Goal: Task Accomplishment & Management: Use online tool/utility

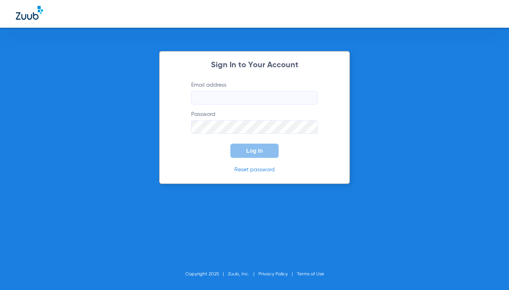
type input "orange@abradental.com"
click at [248, 144] on button "Log In" at bounding box center [254, 151] width 48 height 14
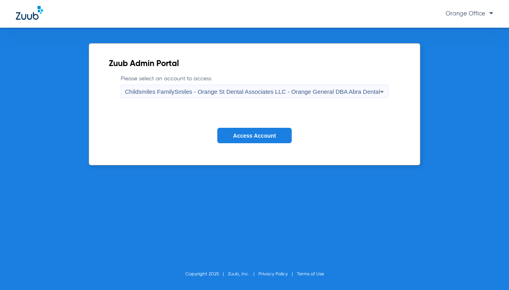
click at [250, 138] on span "Access Account" at bounding box center [254, 135] width 43 height 6
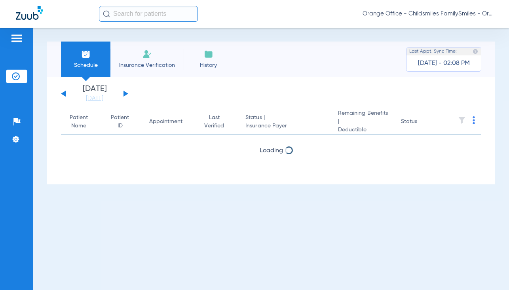
click at [138, 14] on input "text" at bounding box center [148, 14] width 99 height 16
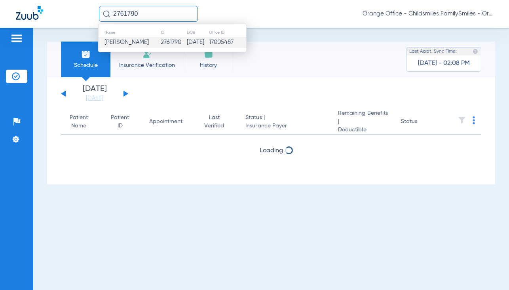
type input "2761790"
click at [143, 44] on span "Lessie B Mcgill" at bounding box center [126, 42] width 44 height 6
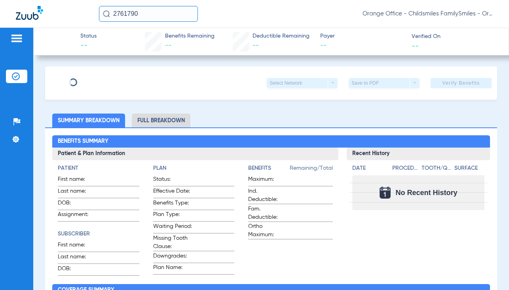
type input "Lessie"
type input "Mcgill"
type input "02/02/1953"
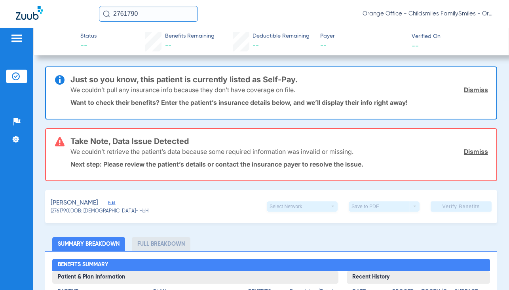
click at [108, 204] on span "Edit" at bounding box center [111, 204] width 7 height 8
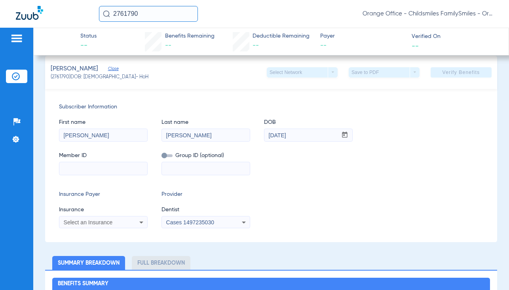
scroll to position [158, 0]
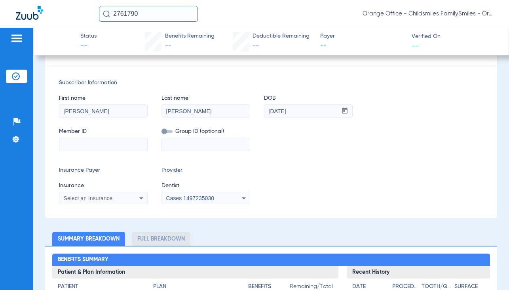
click at [89, 147] on input at bounding box center [103, 144] width 88 height 13
paste input "3hzn41231980"
type input "3hzn41231980"
click at [87, 197] on span "Select an Insurance" at bounding box center [88, 198] width 49 height 6
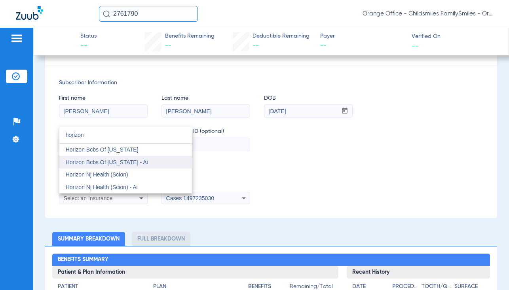
type input "horizon"
drag, startPoint x: 101, startPoint y: 165, endPoint x: 171, endPoint y: 206, distance: 81.0
click at [102, 165] on span "Horizon Bcbs Of New Jersey - Ai" at bounding box center [107, 162] width 82 height 6
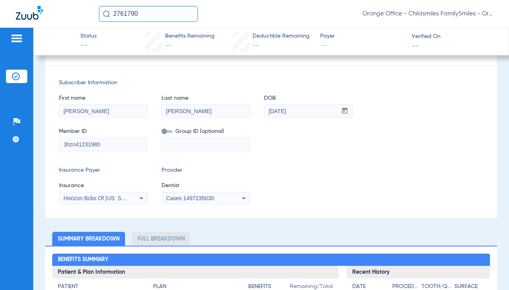
click at [189, 197] on span "Cases 1497235030" at bounding box center [190, 198] width 48 height 6
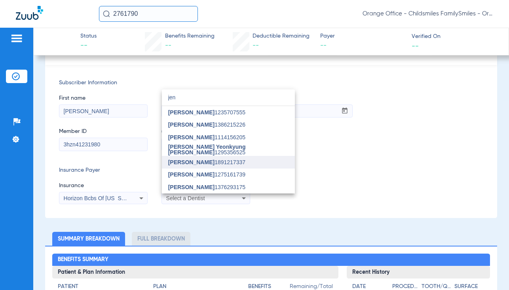
type input "jen"
drag, startPoint x: 209, startPoint y: 158, endPoint x: 272, endPoint y: 142, distance: 65.0
click at [210, 158] on mat-option "Jennifer Tran 1891217337" at bounding box center [228, 162] width 133 height 13
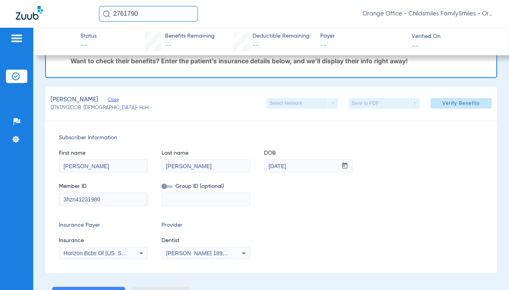
scroll to position [0, 0]
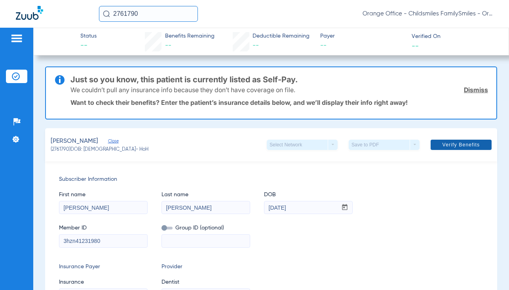
click at [442, 143] on span "Verify Benefits" at bounding box center [461, 145] width 38 height 6
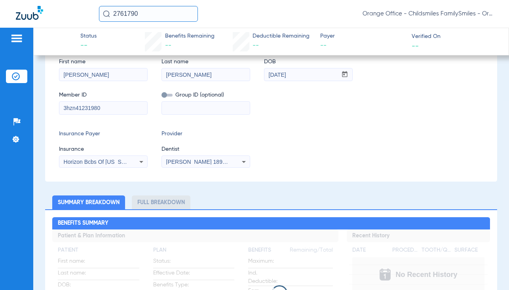
scroll to position [158, 0]
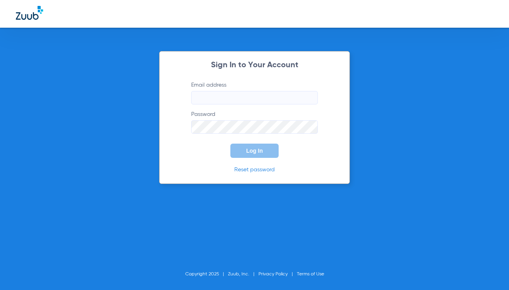
type input "[EMAIL_ADDRESS][DOMAIN_NAME]"
click at [246, 149] on span "Log In" at bounding box center [254, 151] width 17 height 6
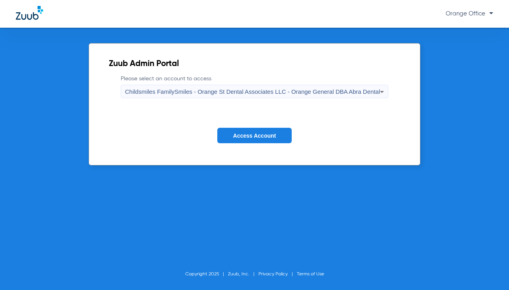
click at [242, 136] on span "Access Account" at bounding box center [254, 135] width 43 height 6
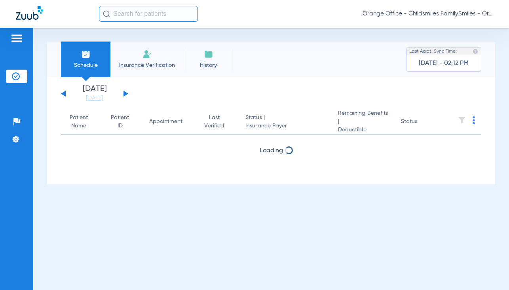
click at [161, 17] on input "text" at bounding box center [148, 14] width 99 height 16
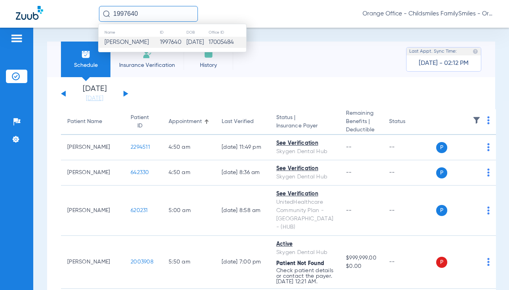
type input "1997640"
click at [159, 42] on td "1997640" at bounding box center [172, 42] width 26 height 11
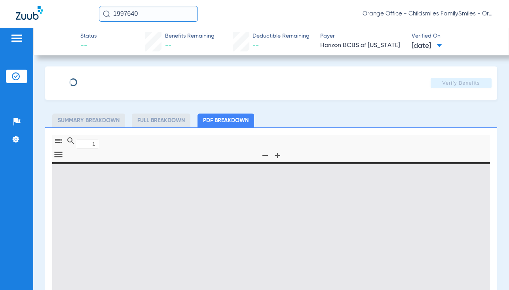
type input "0"
select select "page-width"
type input "ROBERT"
type input "JACKSON"
type input "04/01/1987"
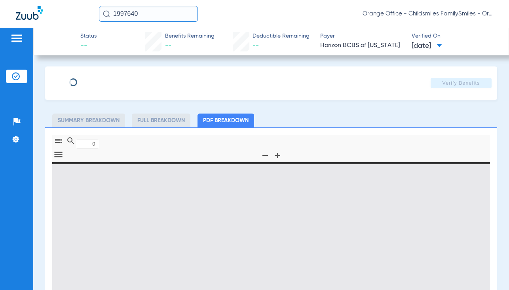
type input "3HZN32436930"
type input "0761071111"
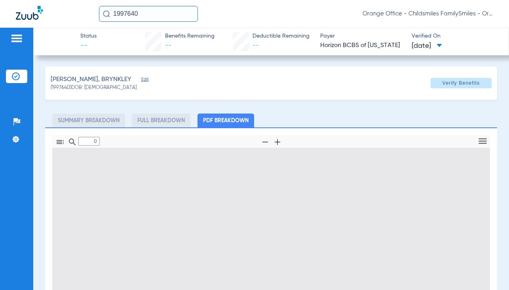
type input "1"
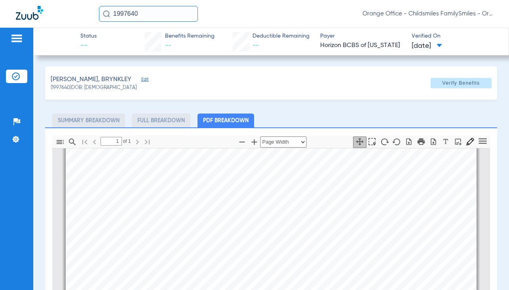
click at [141, 79] on span "Edit" at bounding box center [144, 81] width 7 height 8
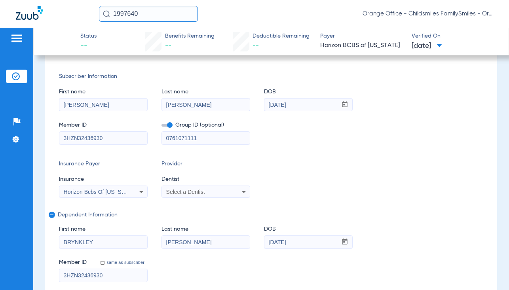
scroll to position [119, 0]
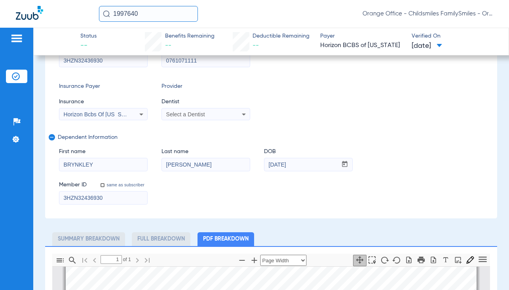
click at [120, 116] on span "Horizon Bcbs Of [US_STATE]" at bounding box center [100, 114] width 73 height 6
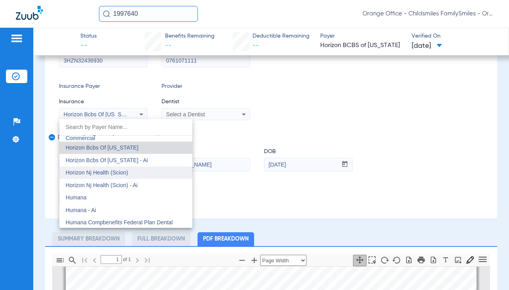
scroll to position [2890, 0]
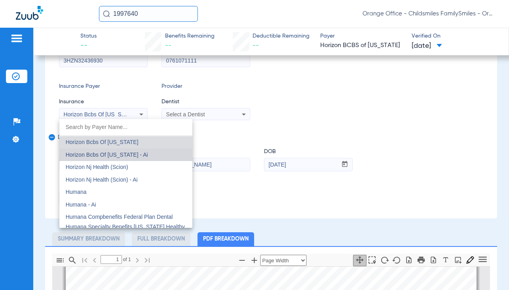
click at [138, 152] on span "Horizon Bcbs Of [US_STATE] - Ai" at bounding box center [107, 154] width 82 height 6
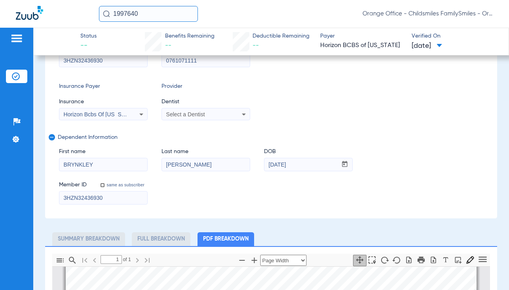
click at [200, 116] on span "Select a Dentist" at bounding box center [185, 114] width 39 height 6
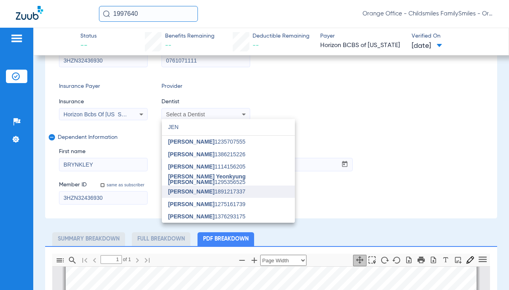
type input "JEN"
click at [209, 192] on span "Jennifer Tran 1891217337" at bounding box center [206, 192] width 77 height 6
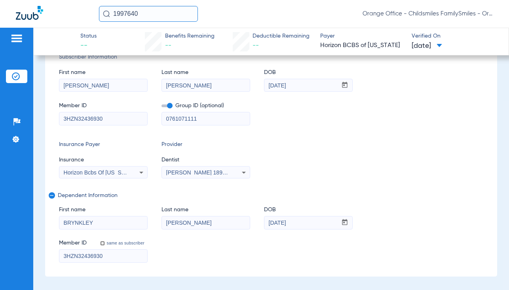
scroll to position [0, 0]
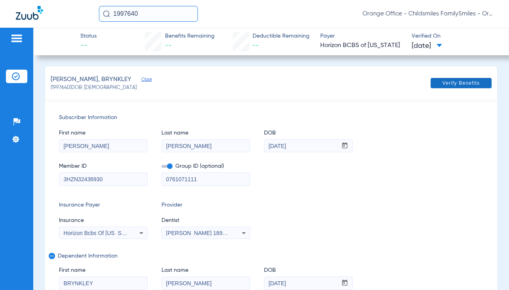
click at [465, 83] on span "Verify Benefits" at bounding box center [461, 83] width 38 height 6
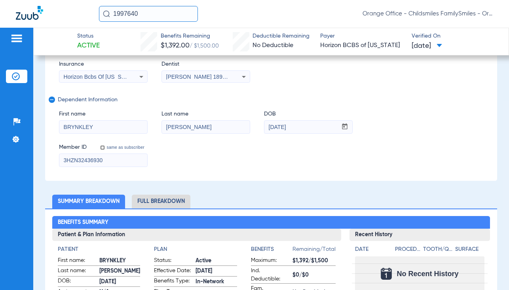
scroll to position [158, 0]
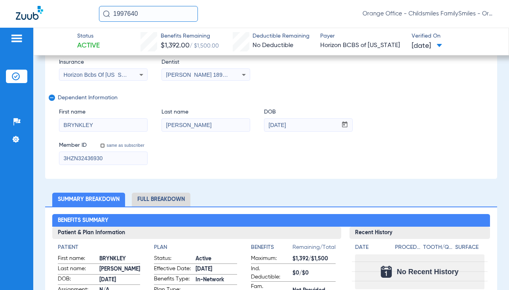
click at [157, 197] on li "Full Breakdown" at bounding box center [161, 200] width 59 height 14
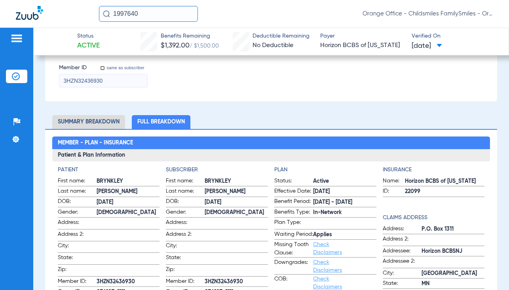
scroll to position [316, 0]
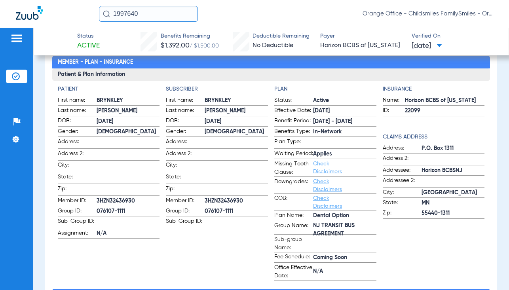
drag, startPoint x: 97, startPoint y: 209, endPoint x: 128, endPoint y: 211, distance: 31.7
click at [128, 211] on span "076107-1111" at bounding box center [128, 211] width 63 height 8
drag, startPoint x: 128, startPoint y: 211, endPoint x: 121, endPoint y: 212, distance: 7.2
copy span "076107-1111"
drag, startPoint x: 96, startPoint y: 197, endPoint x: 136, endPoint y: 199, distance: 40.4
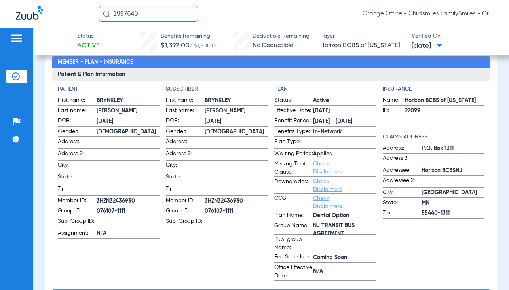
click at [136, 199] on label "Member ID: 3HZN32436930" at bounding box center [109, 202] width 102 height 10
drag, startPoint x: 136, startPoint y: 199, endPoint x: 131, endPoint y: 197, distance: 5.4
copy label "3HZN32436930"
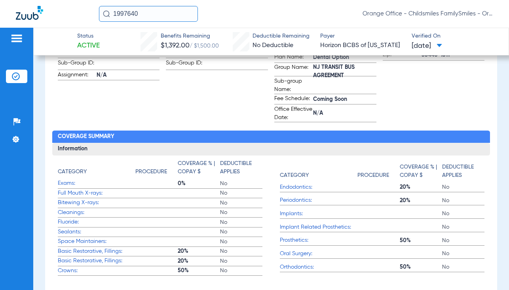
scroll to position [356, 0]
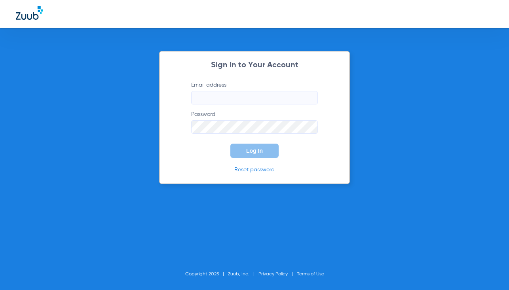
type input "[EMAIL_ADDRESS][DOMAIN_NAME]"
type input "orange@abradental.com"
click at [248, 146] on button "Log In" at bounding box center [254, 151] width 48 height 14
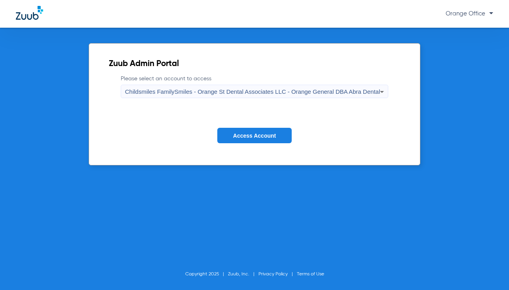
click at [266, 134] on span "Access Account" at bounding box center [254, 135] width 43 height 6
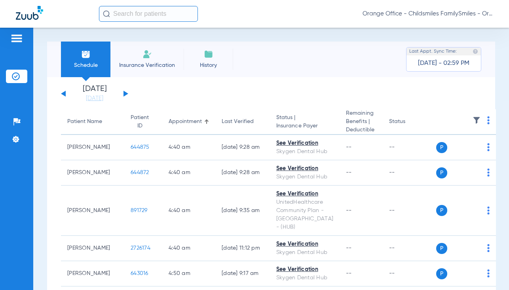
click at [140, 13] on input "text" at bounding box center [148, 14] width 99 height 16
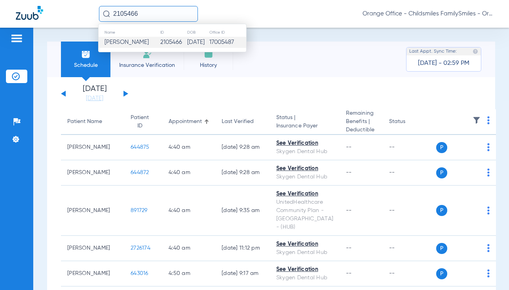
type input "2105466"
click at [164, 39] on td "2105466" at bounding box center [173, 42] width 27 height 11
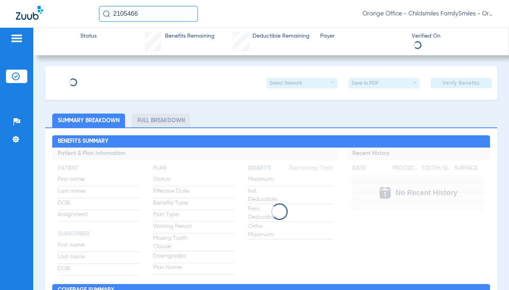
type input "ZULMA"
type input "PARISELLA"
type input "09/20/1952"
type input "120087632301"
type input "20970 17001"
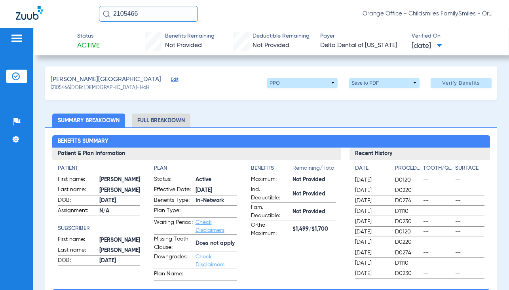
click at [171, 79] on span "Edit" at bounding box center [174, 81] width 7 height 8
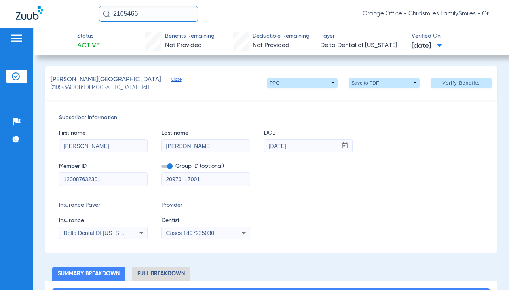
click at [115, 235] on span "Delta Dental Of Pennsylvania" at bounding box center [99, 233] width 70 height 6
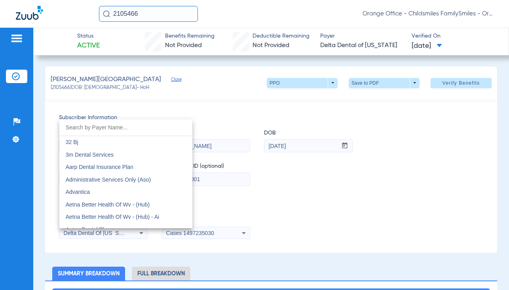
scroll to position [1939, 0]
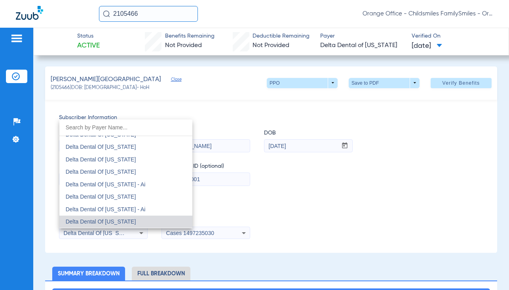
click at [138, 246] on div at bounding box center [254, 145] width 509 height 290
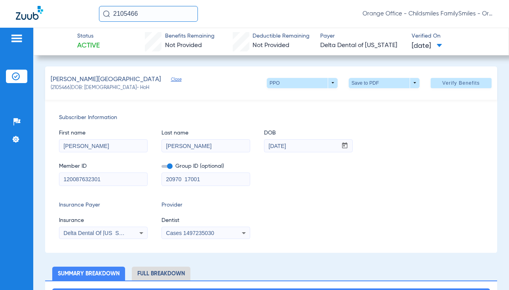
click at [202, 231] on span "Cases 1497235030" at bounding box center [190, 233] width 48 height 6
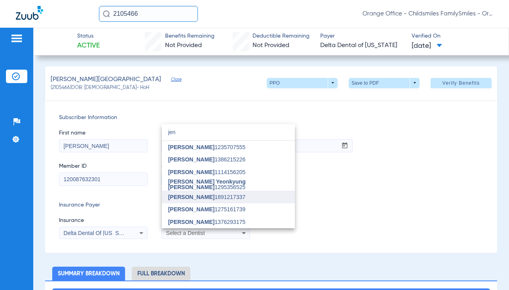
type input "jen"
click at [204, 199] on span "Jennifer Tran 1891217337" at bounding box center [206, 197] width 77 height 6
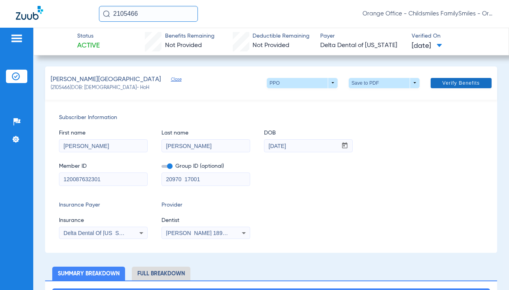
click at [445, 85] on span "Verify Benefits" at bounding box center [461, 83] width 38 height 6
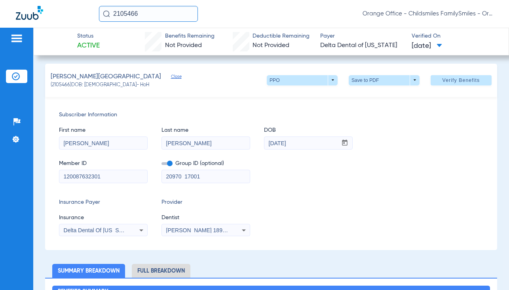
scroll to position [0, 0]
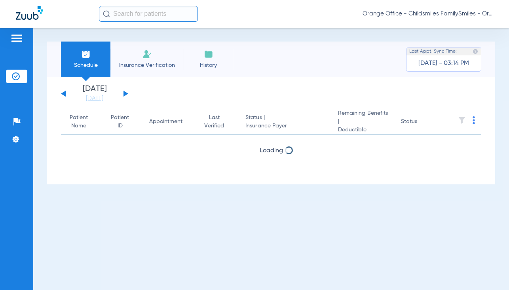
click at [146, 14] on input "text" at bounding box center [148, 14] width 99 height 16
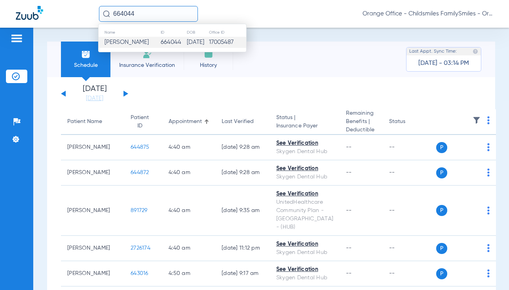
type input "664044"
click at [160, 43] on td "664044" at bounding box center [173, 42] width 26 height 11
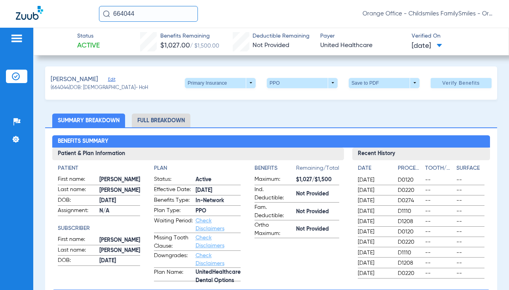
click at [162, 127] on div "Benefits Summary Patient & Plan Information Patient First name: PAUL Last name:…" at bounding box center [271, 284] width 452 height 314
click at [163, 123] on li "Full Breakdown" at bounding box center [161, 121] width 59 height 14
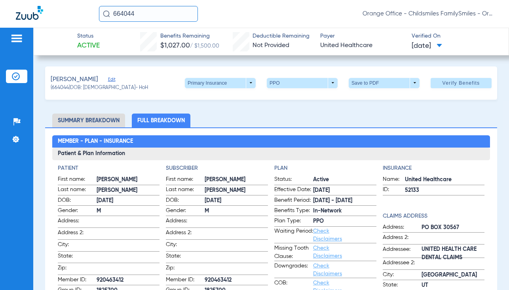
drag, startPoint x: 110, startPoint y: 77, endPoint x: 109, endPoint y: 106, distance: 28.5
click at [110, 77] on span "Edit" at bounding box center [111, 81] width 7 height 8
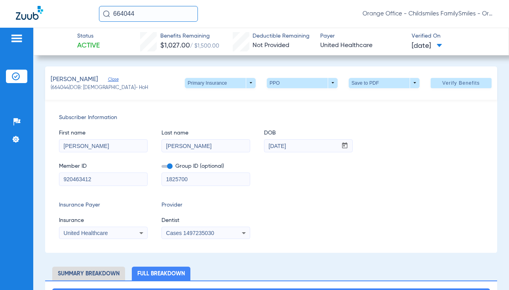
click at [131, 235] on div "United Healthcare" at bounding box center [103, 232] width 88 height 9
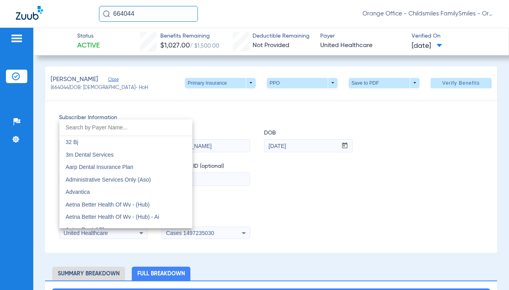
scroll to position [4680, 0]
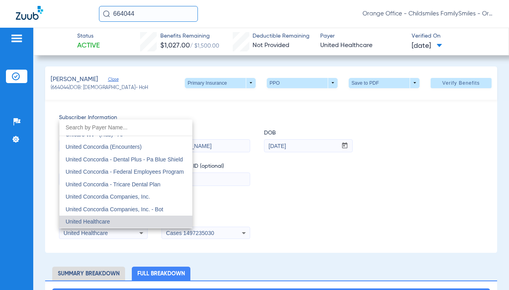
drag, startPoint x: 220, startPoint y: 210, endPoint x: 221, endPoint y: 221, distance: 11.1
click at [222, 212] on div at bounding box center [254, 145] width 509 height 290
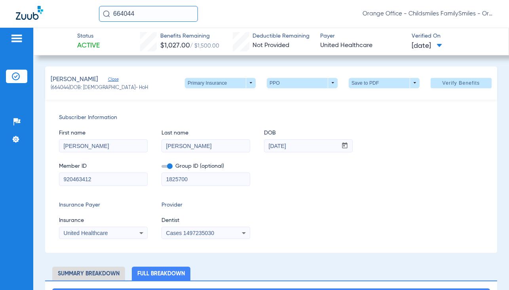
click at [212, 229] on div "Cases 1497235030" at bounding box center [206, 232] width 88 height 9
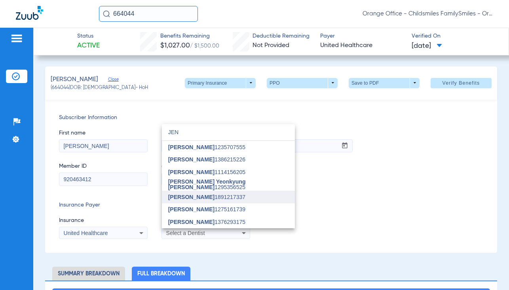
type input "JEN"
drag, startPoint x: 186, startPoint y: 199, endPoint x: 261, endPoint y: 180, distance: 78.0
click at [187, 197] on span "[PERSON_NAME]" at bounding box center [191, 197] width 46 height 6
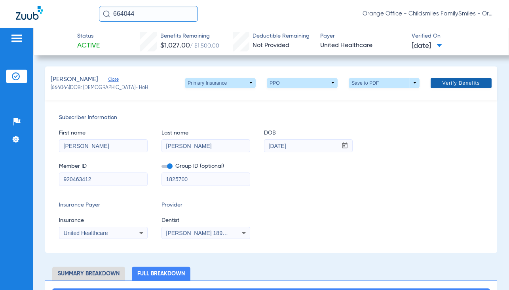
click at [455, 87] on span at bounding box center [460, 83] width 61 height 19
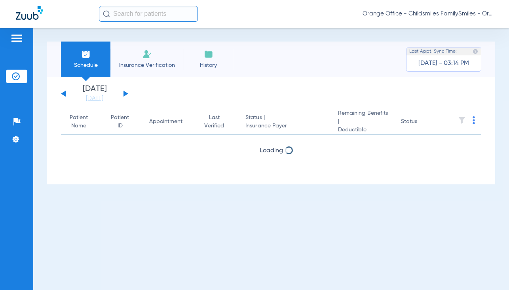
click at [132, 14] on input "text" at bounding box center [148, 14] width 99 height 16
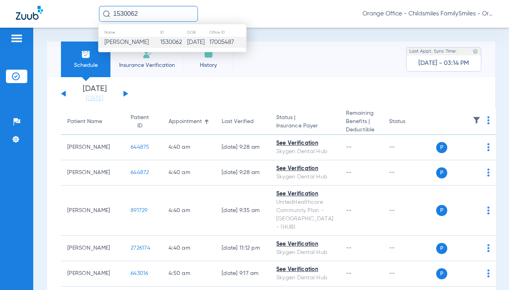
type input "1530062"
click at [144, 45] on td "[PERSON_NAME]" at bounding box center [128, 42] width 61 height 11
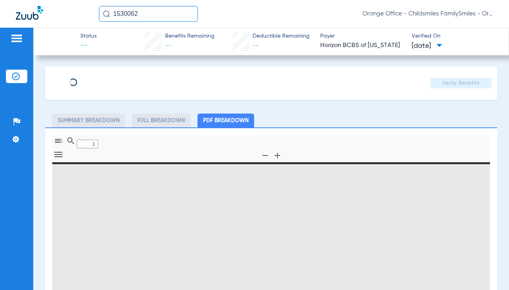
type input "0"
select select "page-width"
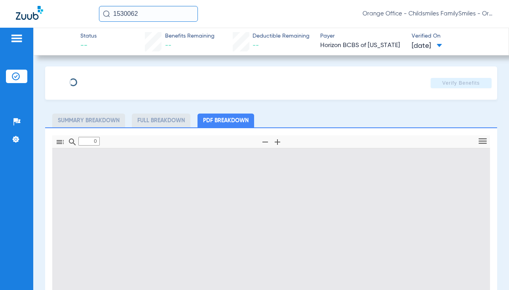
type input "[PERSON_NAME]"
type input "[DATE]"
type input "3HZN43082570"
type input "0961820014"
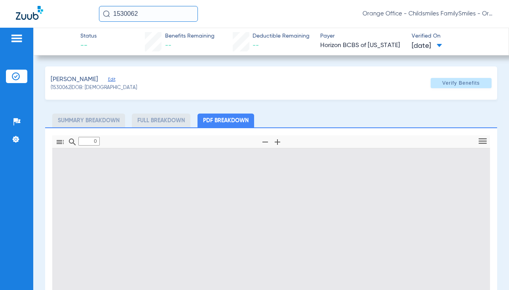
type input "1"
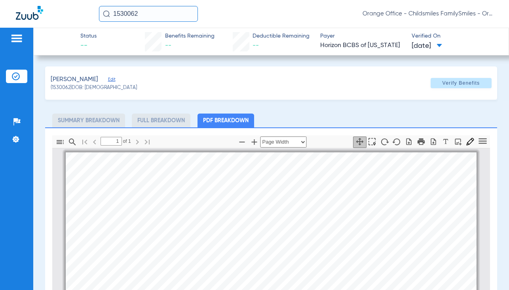
scroll to position [4, 0]
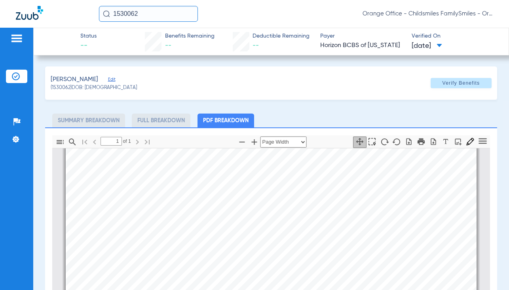
click at [108, 79] on span "Edit" at bounding box center [111, 81] width 7 height 8
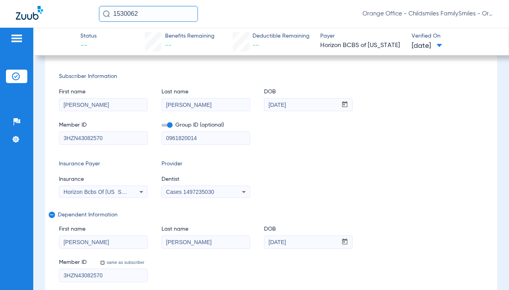
scroll to position [79, 0]
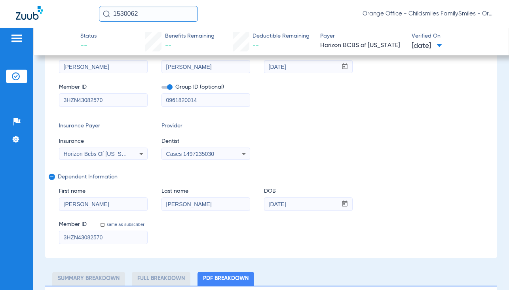
click at [109, 155] on span "Horizon Bcbs Of [US_STATE]" at bounding box center [100, 154] width 73 height 6
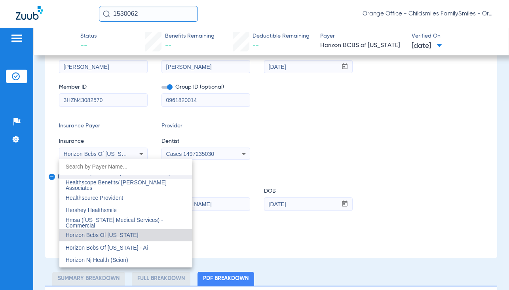
scroll to position [2850, 0]
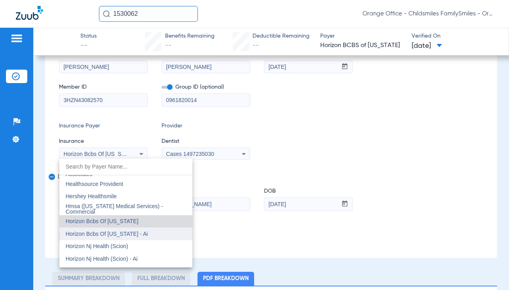
click at [141, 233] on span "Horizon Bcbs Of [US_STATE] - Ai" at bounding box center [107, 234] width 82 height 6
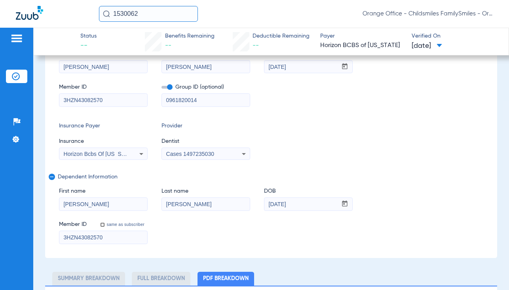
click at [212, 156] on span "Cases 1497235030" at bounding box center [190, 154] width 48 height 6
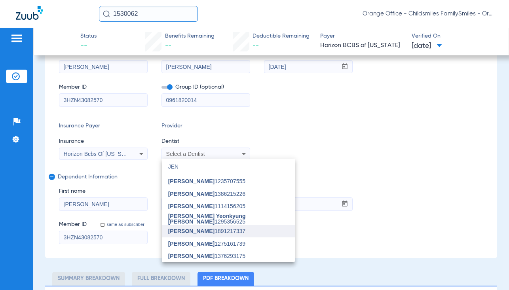
type input "JEN"
click at [201, 231] on span "[PERSON_NAME]" at bounding box center [191, 231] width 46 height 6
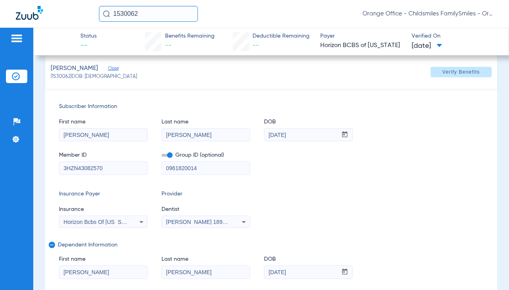
scroll to position [0, 0]
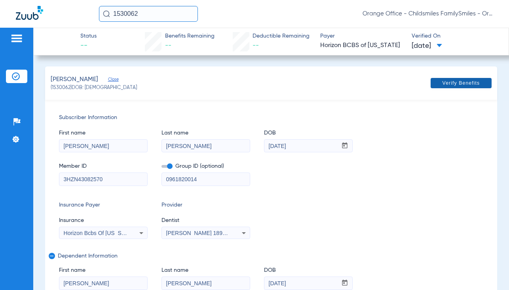
click at [448, 78] on span at bounding box center [460, 83] width 61 height 19
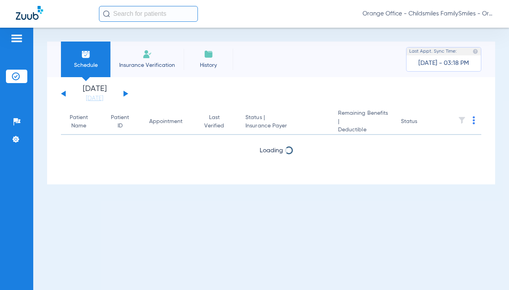
click at [127, 15] on input "text" at bounding box center [148, 14] width 99 height 16
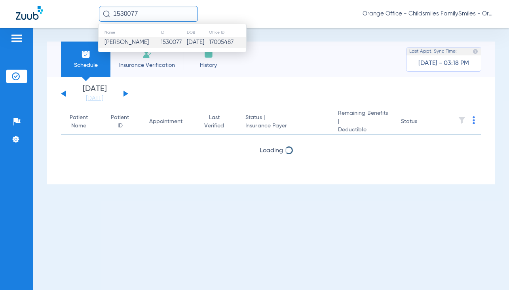
type input "1530077"
click at [136, 46] on td "[PERSON_NAME]" at bounding box center [129, 42] width 62 height 11
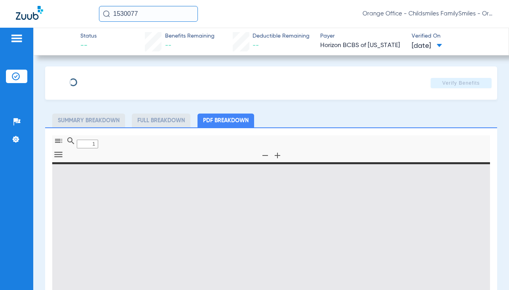
type input "0"
select select "page-width"
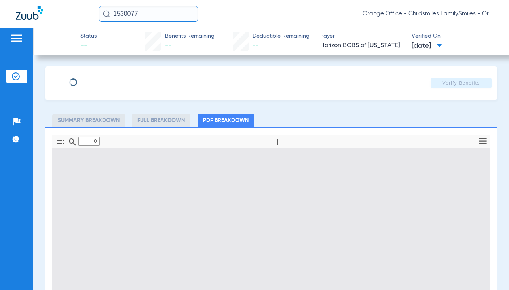
type input "1"
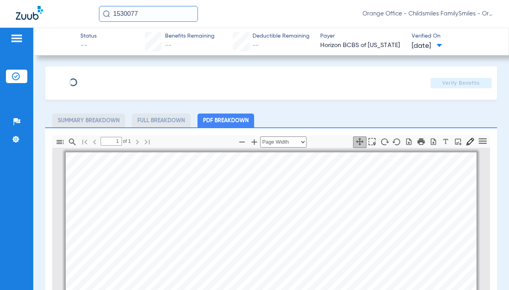
type input "[PERSON_NAME]"
type input "[DATE]"
type input "3HZN43082570"
type input "0961820014"
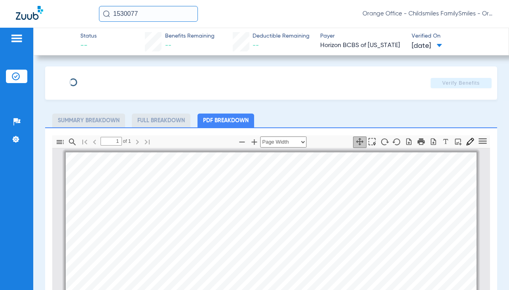
scroll to position [4, 0]
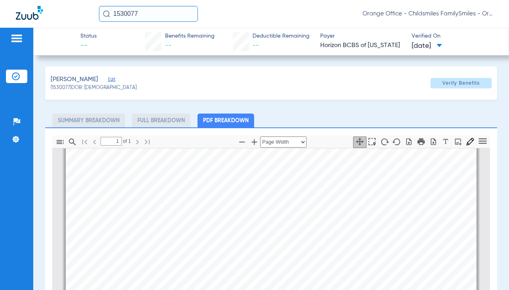
click at [108, 80] on span "Edit" at bounding box center [111, 81] width 7 height 8
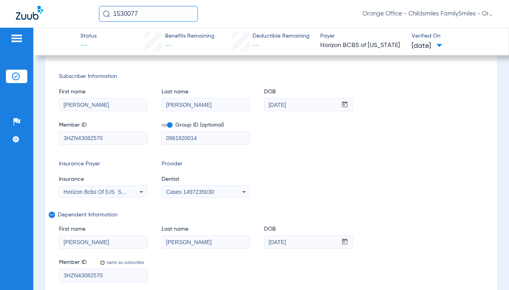
scroll to position [79, 0]
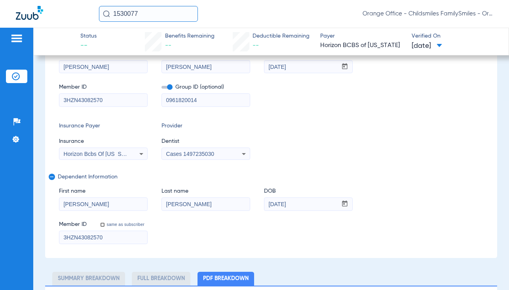
click at [133, 158] on div "Horizon Bcbs Of [US_STATE]" at bounding box center [103, 153] width 88 height 9
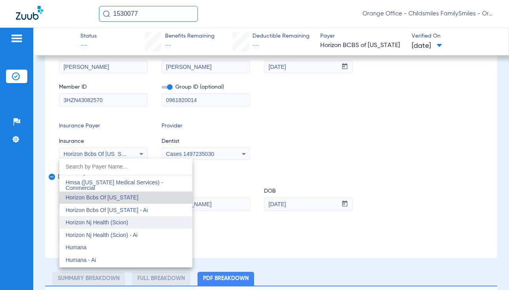
scroll to position [2890, 0]
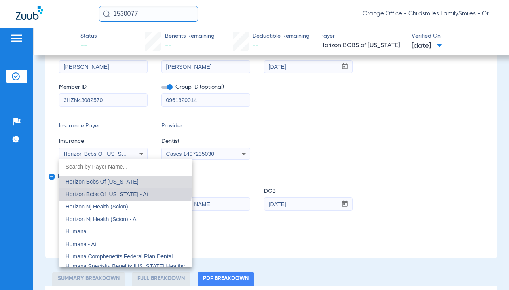
click at [125, 189] on mat-option "Horizon Bcbs Of [US_STATE] - Ai" at bounding box center [125, 194] width 133 height 13
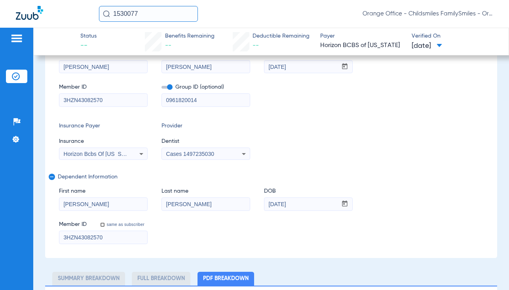
click at [192, 151] on span "Cases 1497235030" at bounding box center [190, 154] width 48 height 6
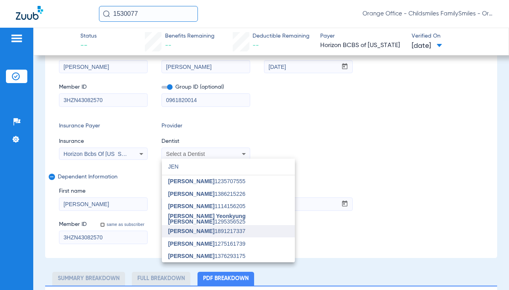
type input "JEN"
click at [193, 231] on span "[PERSON_NAME]" at bounding box center [191, 231] width 46 height 6
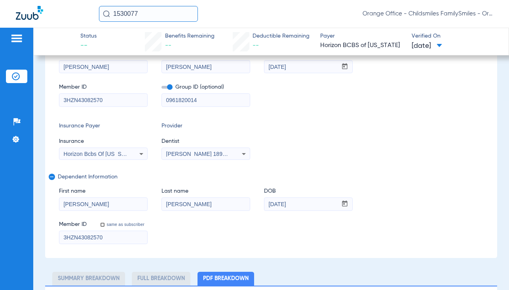
scroll to position [0, 0]
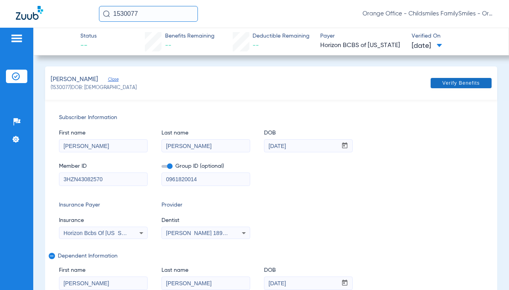
click at [444, 87] on span at bounding box center [460, 83] width 61 height 19
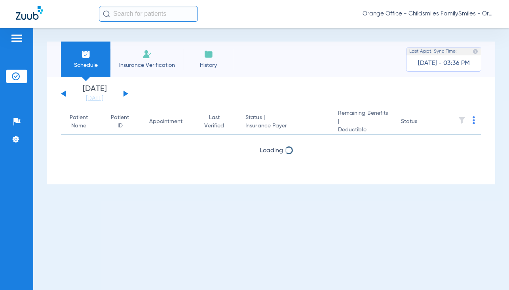
click at [122, 14] on input "text" at bounding box center [148, 14] width 99 height 16
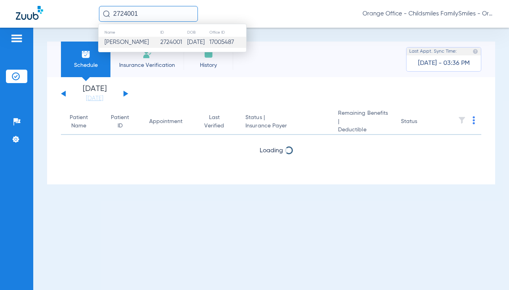
click at [126, 42] on span "[PERSON_NAME]" at bounding box center [126, 42] width 44 height 6
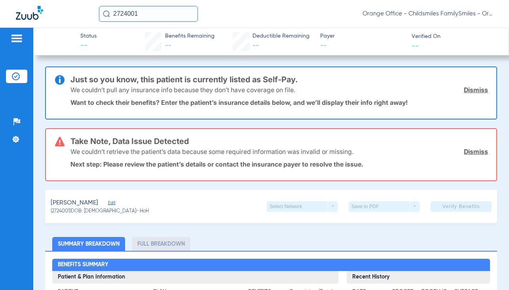
click at [150, 11] on input "2724001" at bounding box center [148, 14] width 99 height 16
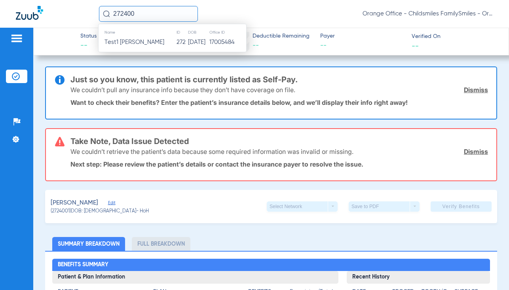
type input "2724001"
click at [131, 42] on span "[PERSON_NAME]" at bounding box center [126, 42] width 44 height 6
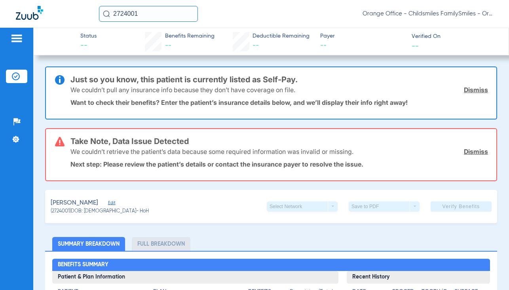
click at [116, 200] on div "[PERSON_NAME] Edit" at bounding box center [100, 203] width 98 height 10
click at [115, 203] on span "Edit" at bounding box center [111, 204] width 7 height 8
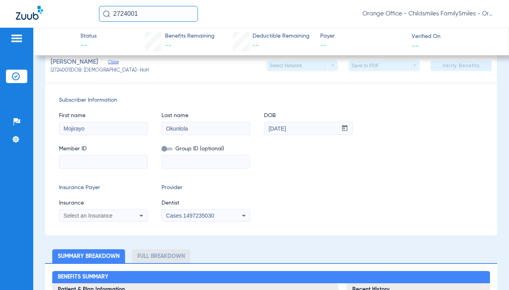
scroll to position [158, 0]
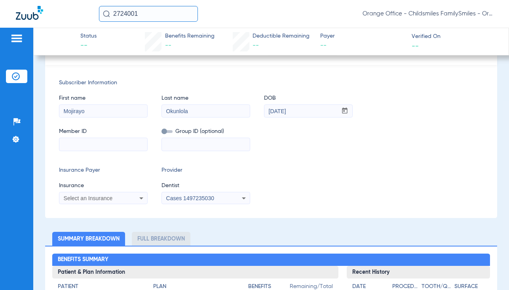
click at [85, 147] on input at bounding box center [103, 144] width 88 height 13
type input "U88846258"
click at [108, 199] on span "Select an Insurance" at bounding box center [88, 198] width 49 height 6
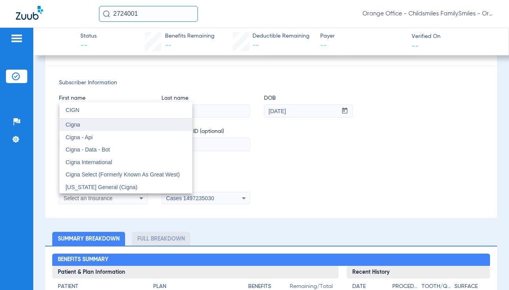
type input "CIGN"
click at [88, 126] on mat-option "Cigna" at bounding box center [125, 125] width 133 height 13
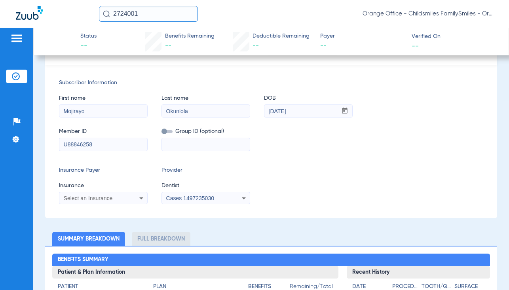
scroll to position [97, 0]
click at [199, 201] on div "Cases 1497235030" at bounding box center [206, 197] width 88 height 9
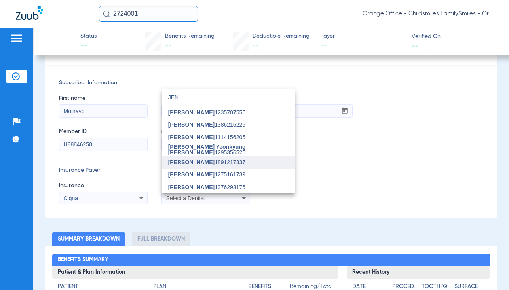
type input "JEN"
click at [206, 166] on mat-option "[PERSON_NAME] 1891217337" at bounding box center [228, 162] width 133 height 13
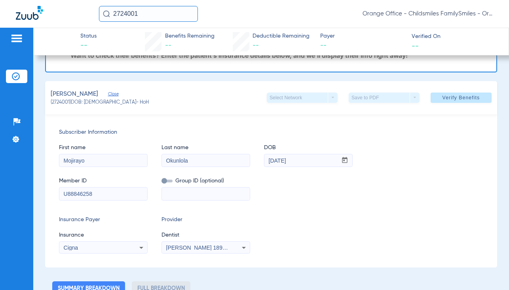
scroll to position [0, 0]
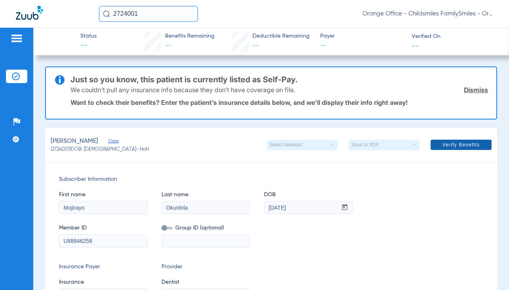
click at [447, 150] on span at bounding box center [460, 144] width 61 height 19
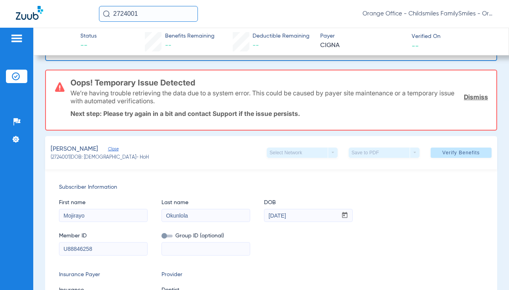
scroll to position [119, 0]
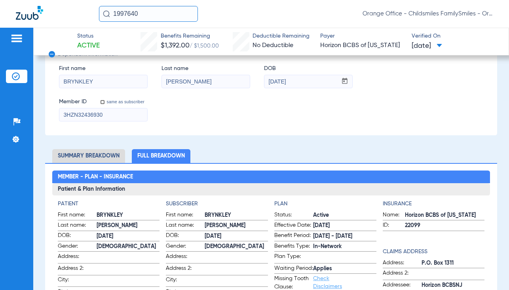
scroll to position [198, 0]
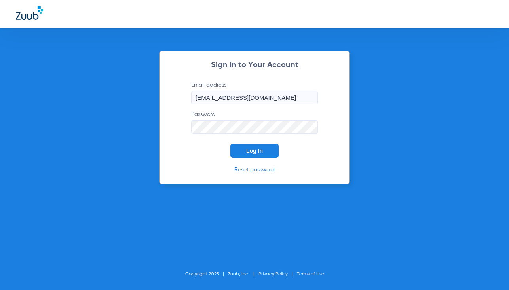
click at [252, 156] on button "Log In" at bounding box center [254, 151] width 48 height 14
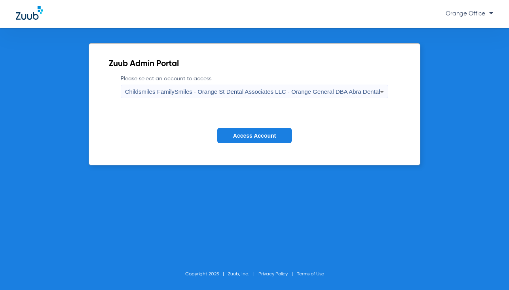
click at [258, 135] on span "Access Account" at bounding box center [254, 135] width 43 height 6
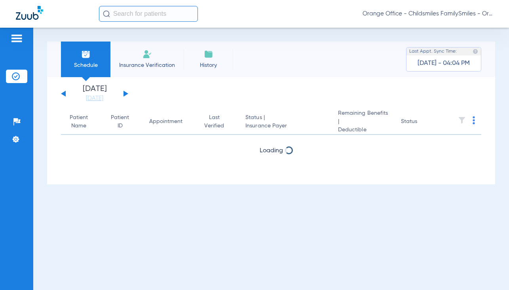
click at [127, 17] on input "text" at bounding box center [148, 14] width 99 height 16
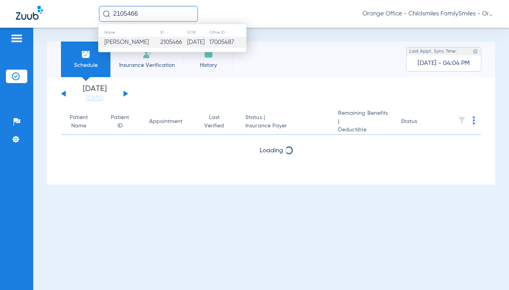
type input "2105466"
click at [133, 45] on span "Zulma Parisella" at bounding box center [126, 42] width 44 height 6
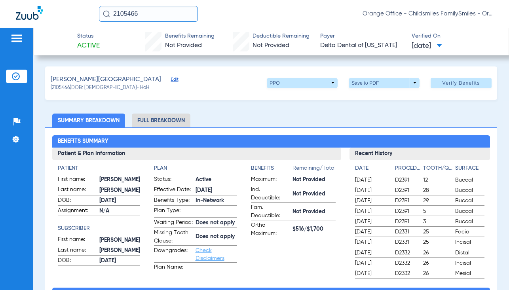
click at [166, 126] on li "Full Breakdown" at bounding box center [161, 121] width 59 height 14
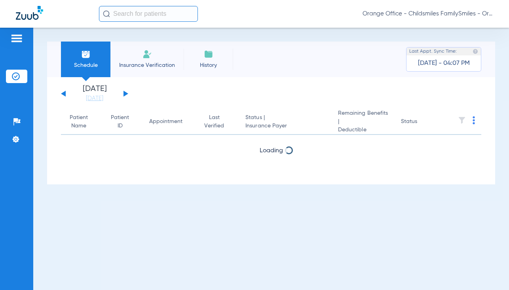
click at [115, 15] on input "text" at bounding box center [148, 14] width 99 height 16
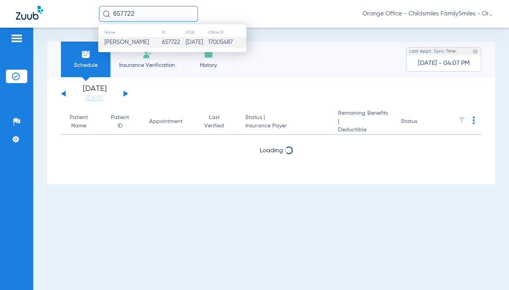
type input "657722"
click at [118, 41] on span "[PERSON_NAME]" at bounding box center [126, 42] width 44 height 6
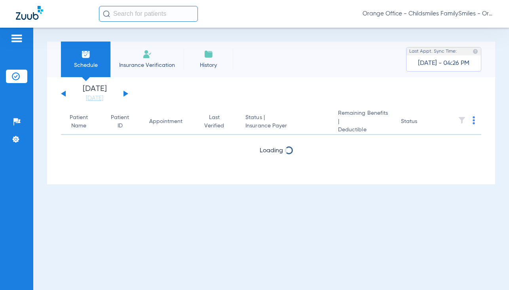
click at [157, 11] on input "text" at bounding box center [148, 14] width 99 height 16
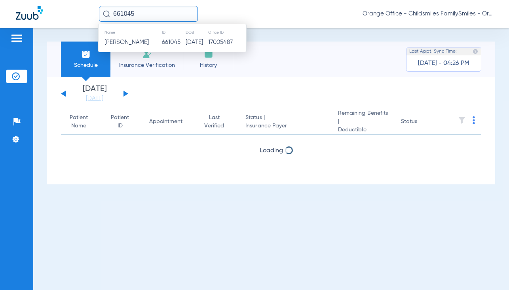
type input "661045"
click at [161, 40] on td "661045" at bounding box center [173, 42] width 24 height 11
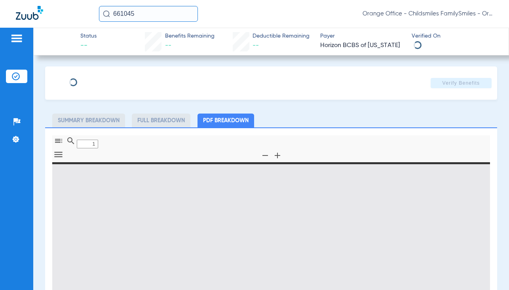
type input "HASSAN"
type input "SIMS"
type input "07/25/1977"
type input "3HZN30861860"
type input "0961820010"
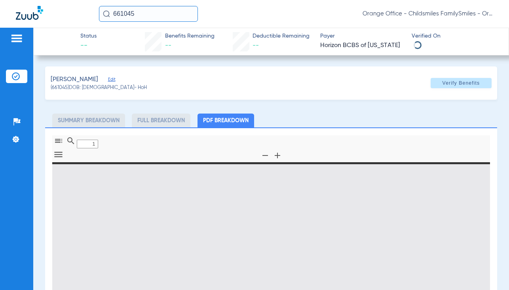
type input "0"
select select "page-width"
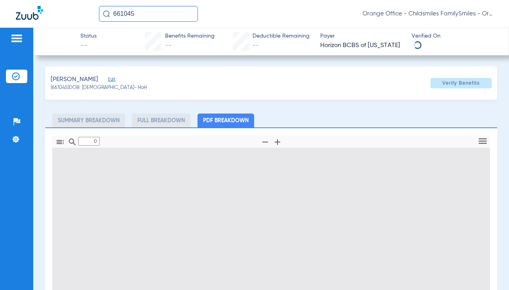
type input "1"
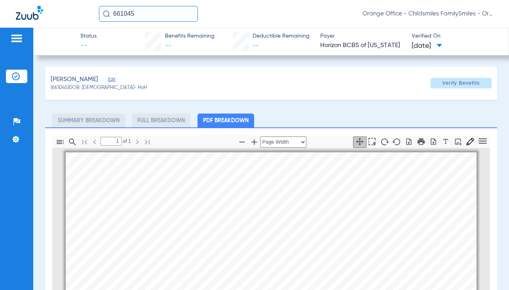
scroll to position [4, 0]
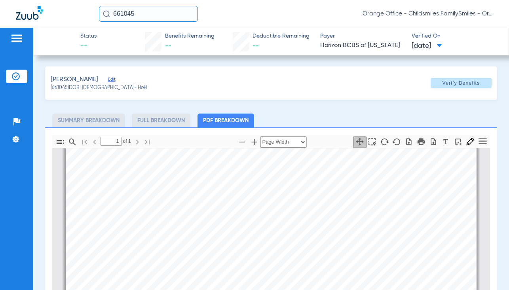
click at [100, 76] on div "SIMS, HASSAN Edit" at bounding box center [99, 80] width 96 height 10
click at [108, 80] on span "Edit" at bounding box center [111, 81] width 7 height 8
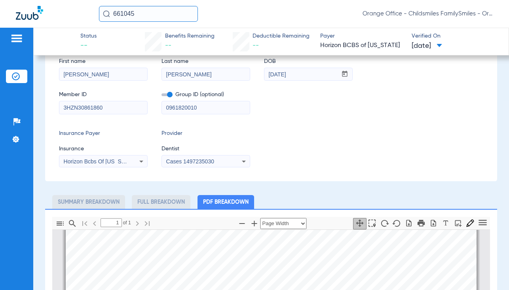
scroll to position [79, 0]
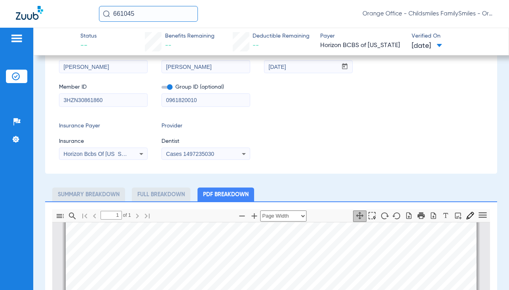
click at [106, 154] on span "Horizon Bcbs Of [US_STATE]" at bounding box center [100, 154] width 73 height 6
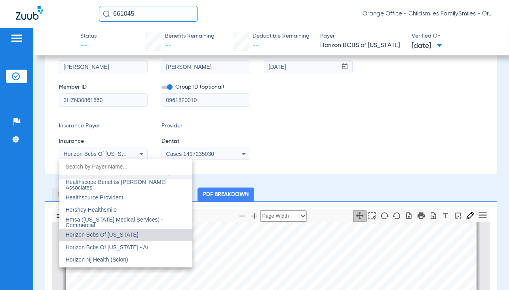
scroll to position [2850, 0]
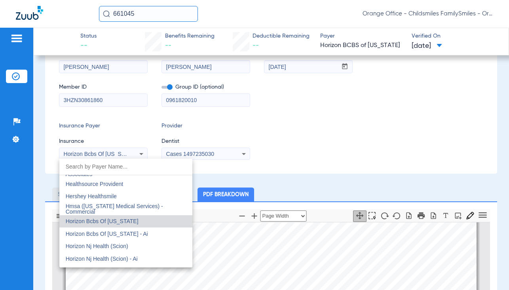
click at [126, 229] on mat-option "Horizon Bcbs Of [US_STATE] - Ai" at bounding box center [125, 233] width 133 height 13
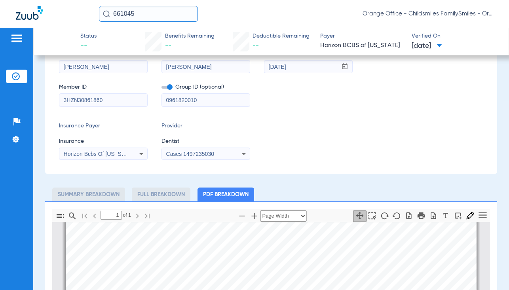
click at [199, 154] on span "Cases 1497235030" at bounding box center [190, 154] width 48 height 6
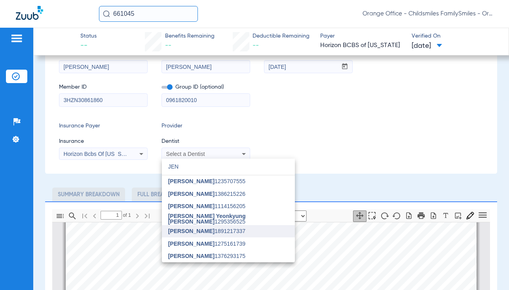
type input "JEN"
click at [203, 231] on span "Jennifer Tran 1891217337" at bounding box center [206, 231] width 77 height 6
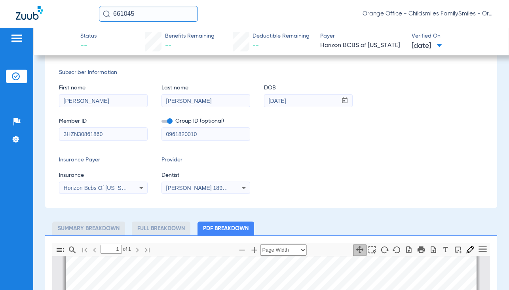
scroll to position [0, 0]
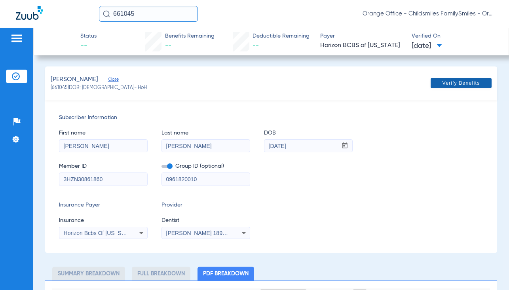
click at [442, 84] on span "Verify Benefits" at bounding box center [461, 83] width 38 height 6
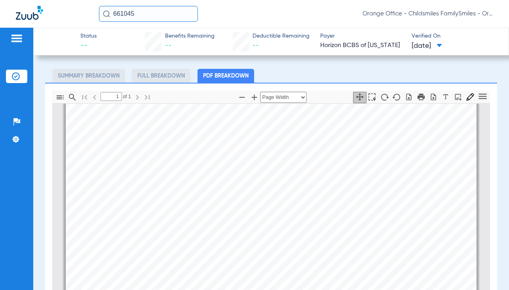
scroll to position [310, 0]
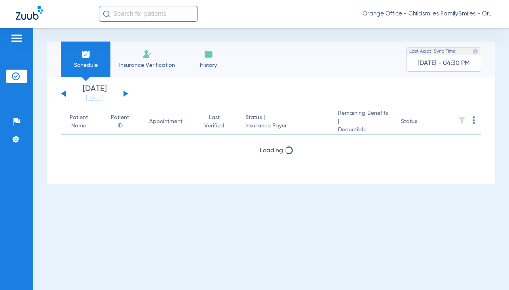
click at [147, 15] on input "text" at bounding box center [148, 14] width 99 height 16
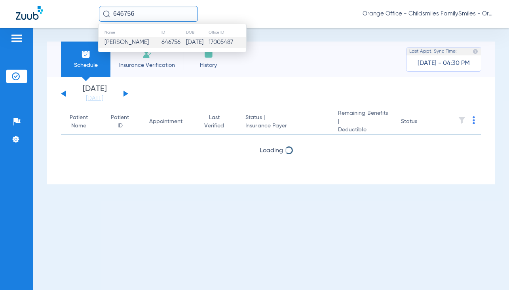
type input "646756"
click at [139, 40] on span "[PERSON_NAME]" at bounding box center [126, 42] width 44 height 6
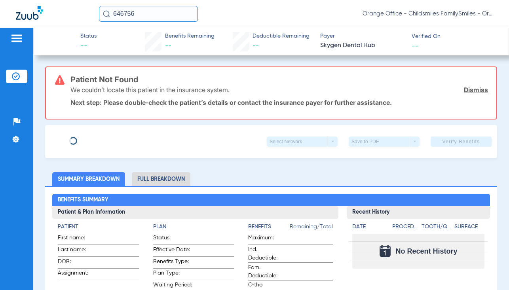
type input "ZAKEEMAH"
type input "[PERSON_NAME]"
type input "[DATE]"
type input "70449690"
click at [142, 140] on span "Edit" at bounding box center [145, 139] width 7 height 8
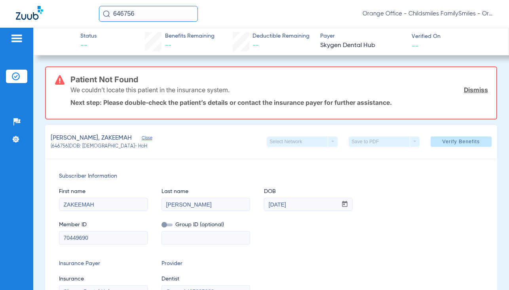
drag, startPoint x: 61, startPoint y: 235, endPoint x: 50, endPoint y: 236, distance: 10.7
click at [51, 237] on div "Subscriber Information First name ZAKEEMAH Last name [PERSON_NAME] mm / dd / yy…" at bounding box center [271, 234] width 452 height 153
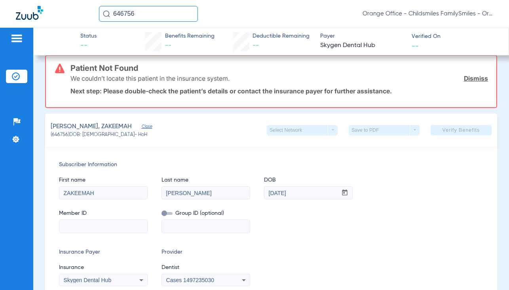
scroll to position [131, 0]
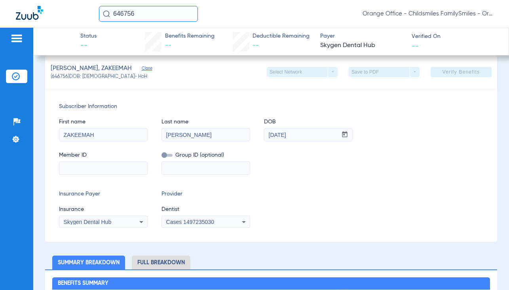
click at [79, 171] on input at bounding box center [103, 168] width 88 height 13
paste input "3HZN74327550"
type input "3HZN74327550"
click at [100, 219] on span "Skygen Dental Hub" at bounding box center [88, 222] width 48 height 6
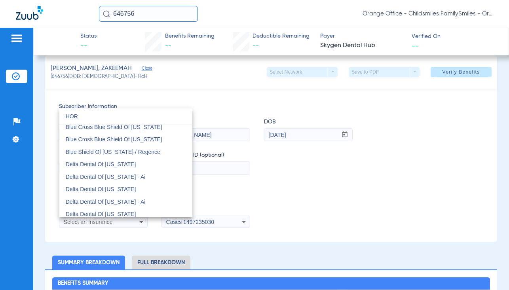
scroll to position [0, 0]
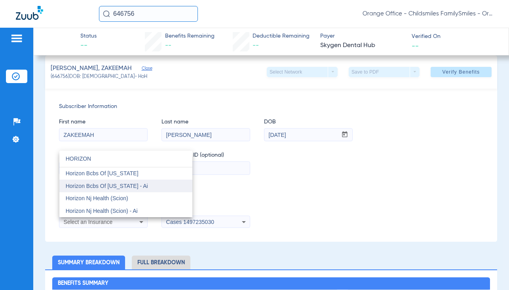
type input "HORIZON"
click at [130, 183] on span "Horizon Bcbs Of [US_STATE] - Ai" at bounding box center [107, 186] width 82 height 6
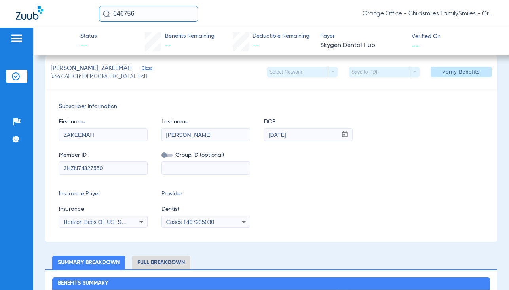
click at [218, 225] on div "Cases 1497235030" at bounding box center [206, 221] width 88 height 9
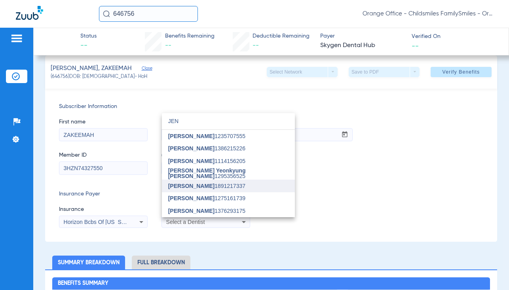
type input "JEN"
click at [207, 188] on span "[PERSON_NAME] 1891217337" at bounding box center [206, 186] width 77 height 6
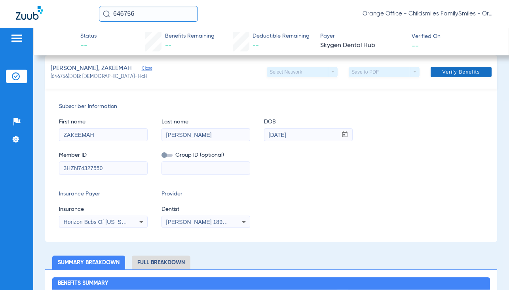
click at [432, 71] on span at bounding box center [460, 71] width 61 height 19
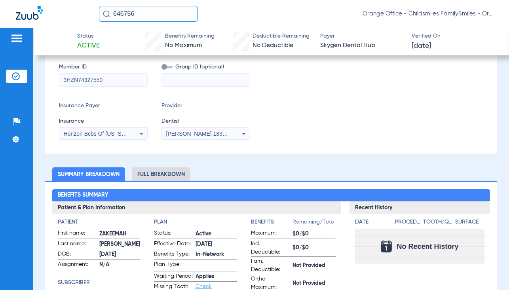
scroll to position [169, 0]
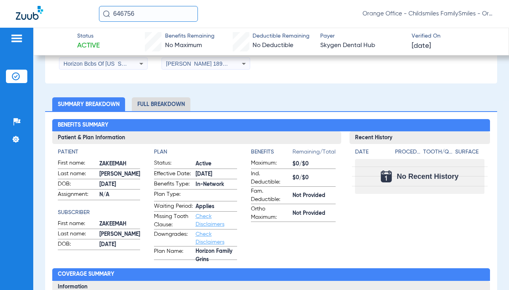
click at [169, 106] on li "Full Breakdown" at bounding box center [161, 104] width 59 height 14
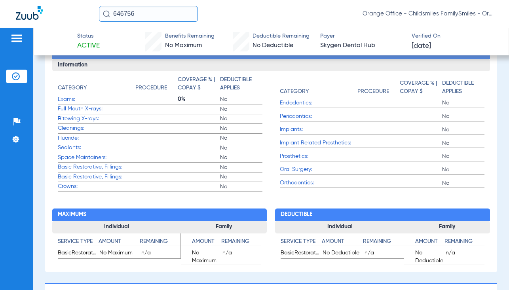
scroll to position [446, 0]
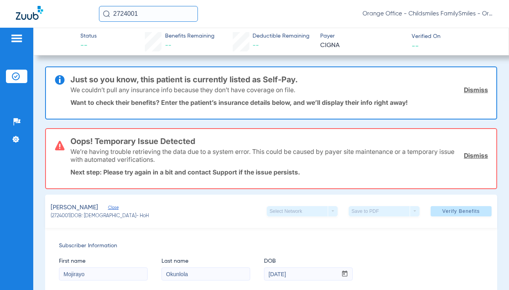
click at [147, 14] on input "2724001" at bounding box center [148, 14] width 99 height 16
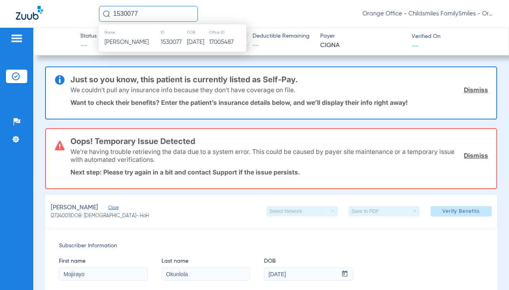
type input "1530077"
drag, startPoint x: 137, startPoint y: 36, endPoint x: 136, endPoint y: 41, distance: 4.5
click at [136, 41] on table "Name ID DOB Office ID [PERSON_NAME] 1530077 [DATE] 17005487" at bounding box center [172, 38] width 148 height 20
drag, startPoint x: 136, startPoint y: 41, endPoint x: 125, endPoint y: 42, distance: 10.7
click at [125, 42] on span "[PERSON_NAME]" at bounding box center [126, 42] width 44 height 6
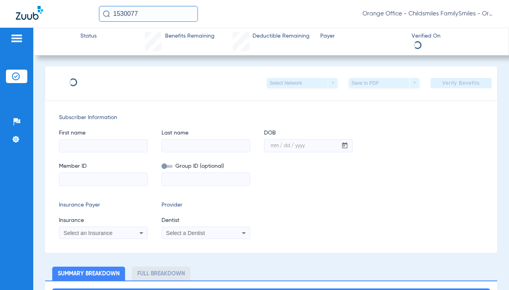
type input "[PERSON_NAME]"
type input "[DATE]"
type input "3HZN43082570"
type input "0961820014"
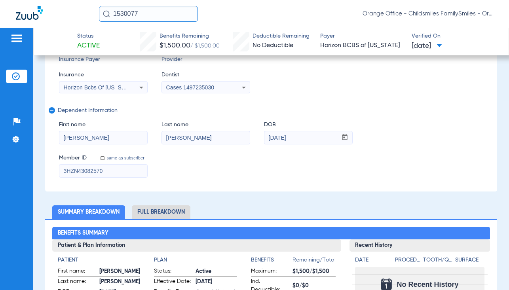
scroll to position [198, 0]
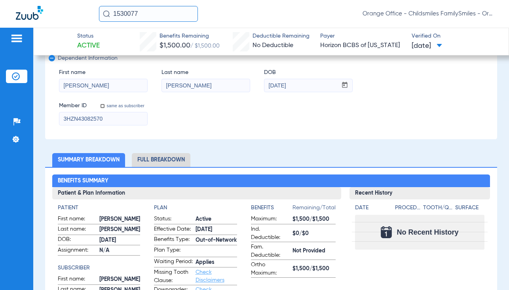
click at [176, 161] on li "Full Breakdown" at bounding box center [161, 160] width 59 height 14
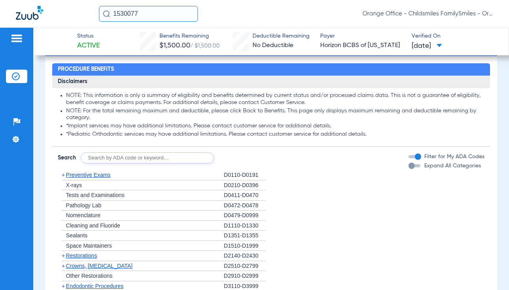
scroll to position [962, 0]
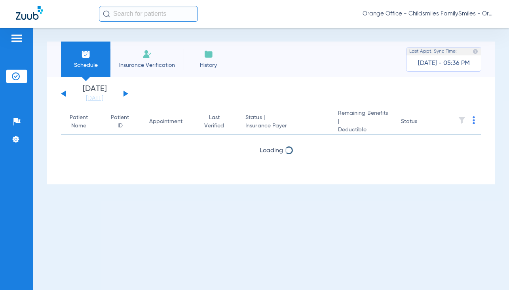
click at [168, 18] on input "text" at bounding box center [148, 14] width 99 height 16
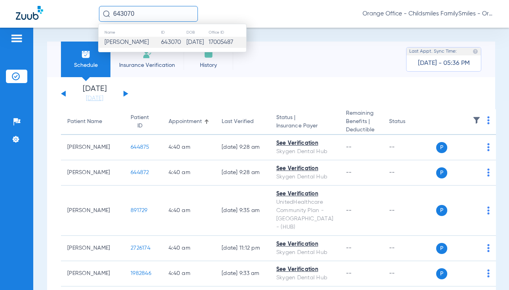
type input "643070"
click at [139, 40] on span "[PERSON_NAME]" at bounding box center [126, 42] width 44 height 6
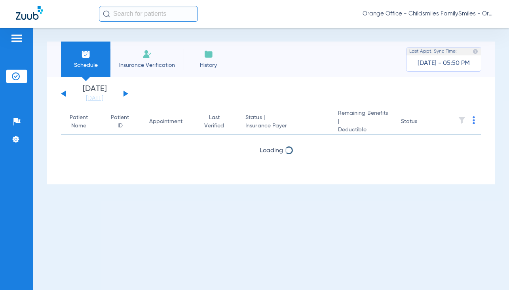
click at [134, 15] on input "text" at bounding box center [148, 14] width 99 height 16
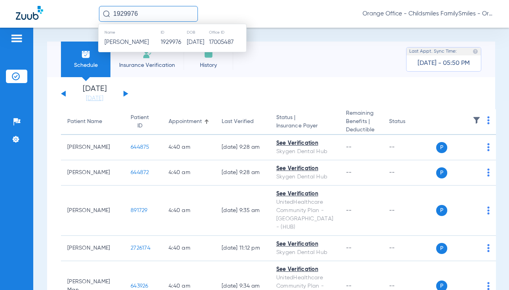
type input "1929976"
click at [141, 40] on td "Tatiana Hall" at bounding box center [129, 42] width 62 height 11
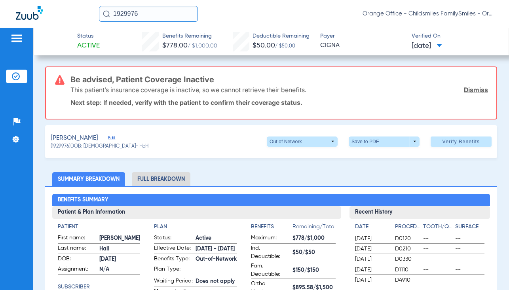
click at [108, 138] on span "Edit" at bounding box center [111, 139] width 7 height 8
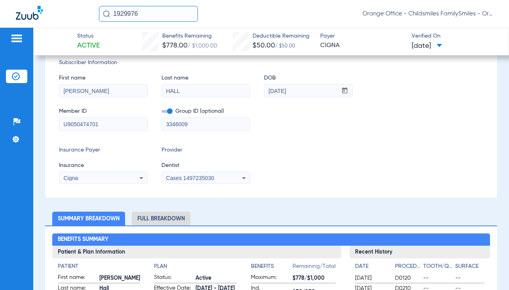
scroll to position [119, 0]
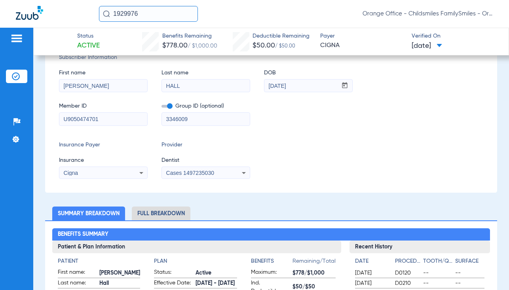
drag, startPoint x: 109, startPoint y: 120, endPoint x: 66, endPoint y: 119, distance: 42.3
click at [66, 119] on input "U9050474701" at bounding box center [103, 119] width 88 height 13
type input "U"
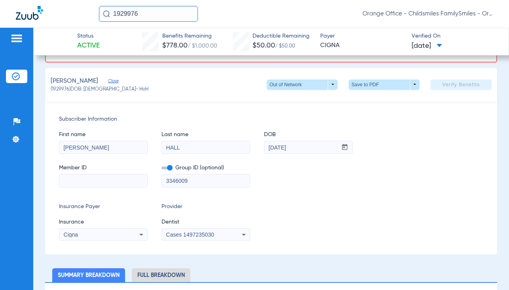
scroll to position [180, 0]
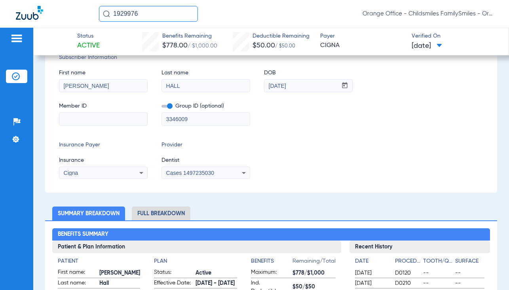
paste input "3HZN03518130"
type input "3HZN03518130"
click at [86, 171] on div "Cigna" at bounding box center [96, 173] width 64 height 6
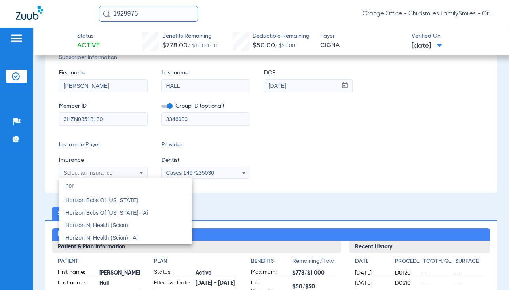
scroll to position [0, 0]
type input "horizon"
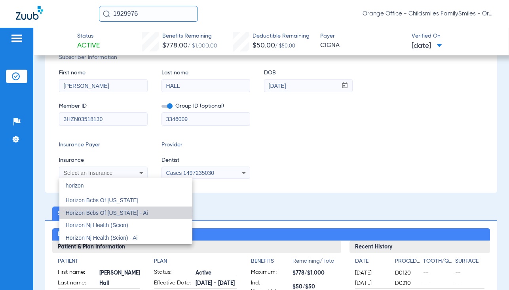
click at [104, 213] on span "Horizon Bcbs Of New Jersey - Ai" at bounding box center [107, 213] width 82 height 6
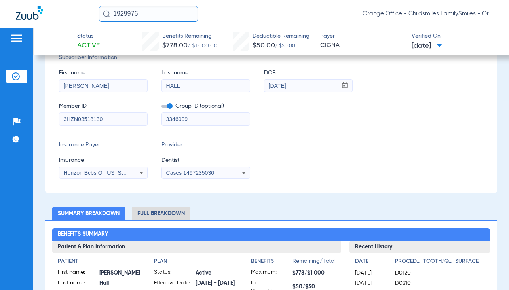
click at [207, 170] on span "Cases 1497235030" at bounding box center [190, 173] width 48 height 6
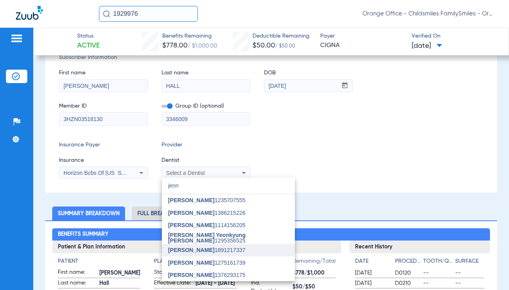
type input "jenn"
click at [199, 251] on span "Jennifer Tran" at bounding box center [191, 250] width 46 height 6
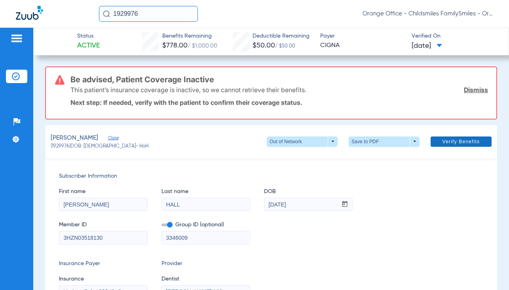
click at [458, 140] on span "Verify Benefits" at bounding box center [461, 141] width 38 height 6
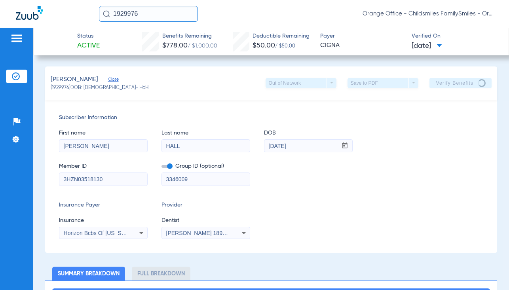
drag, startPoint x: 218, startPoint y: 180, endPoint x: 158, endPoint y: 182, distance: 59.8
click at [158, 182] on div "Member ID 3HZN03518130 Group ID (optional) 3346009" at bounding box center [271, 170] width 424 height 30
